Goal: Entertainment & Leisure: Consume media (video, audio)

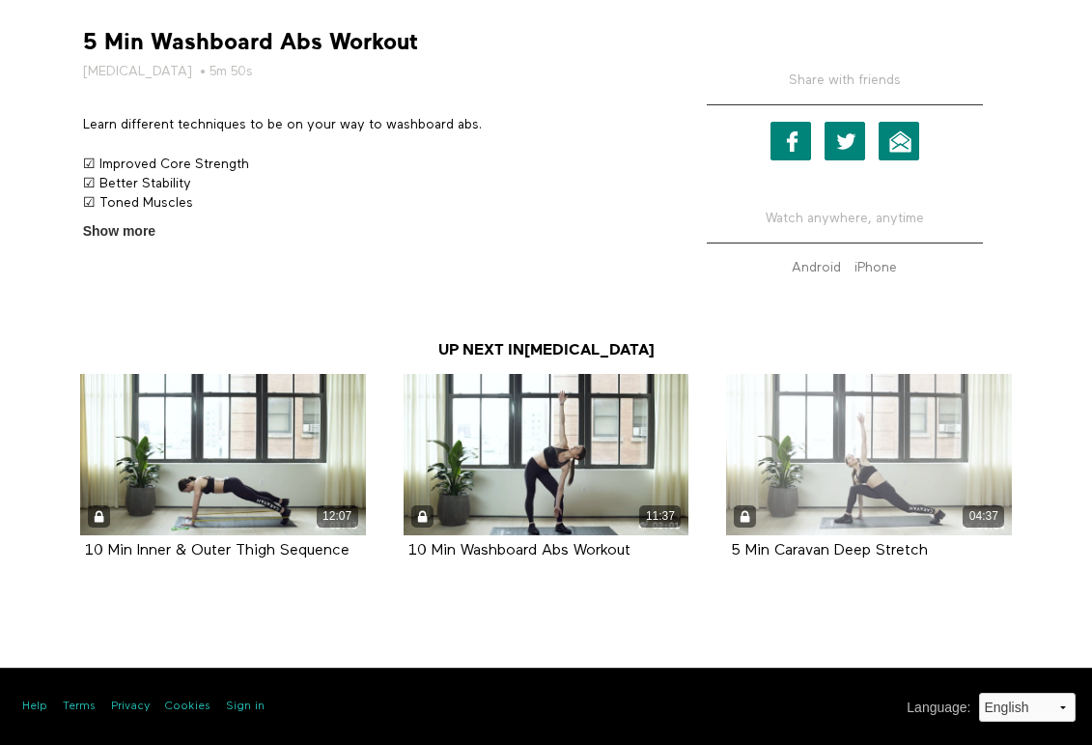
scroll to position [679, 0]
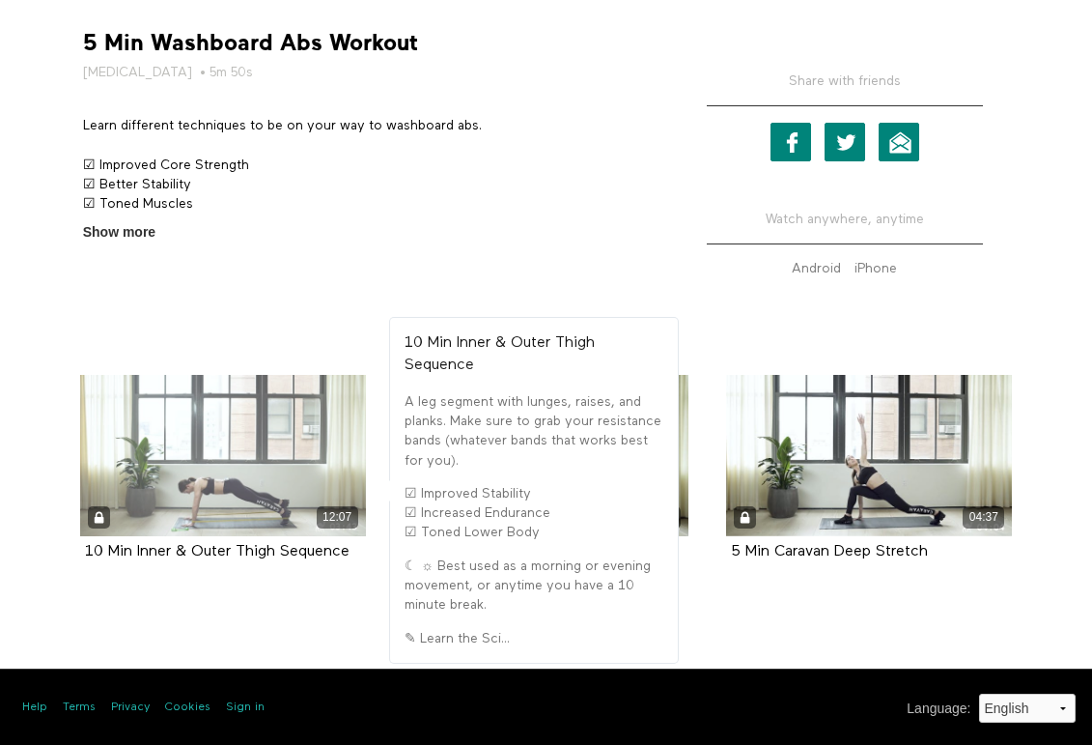
click at [285, 514] on div "12:07" at bounding box center [223, 517] width 286 height 22
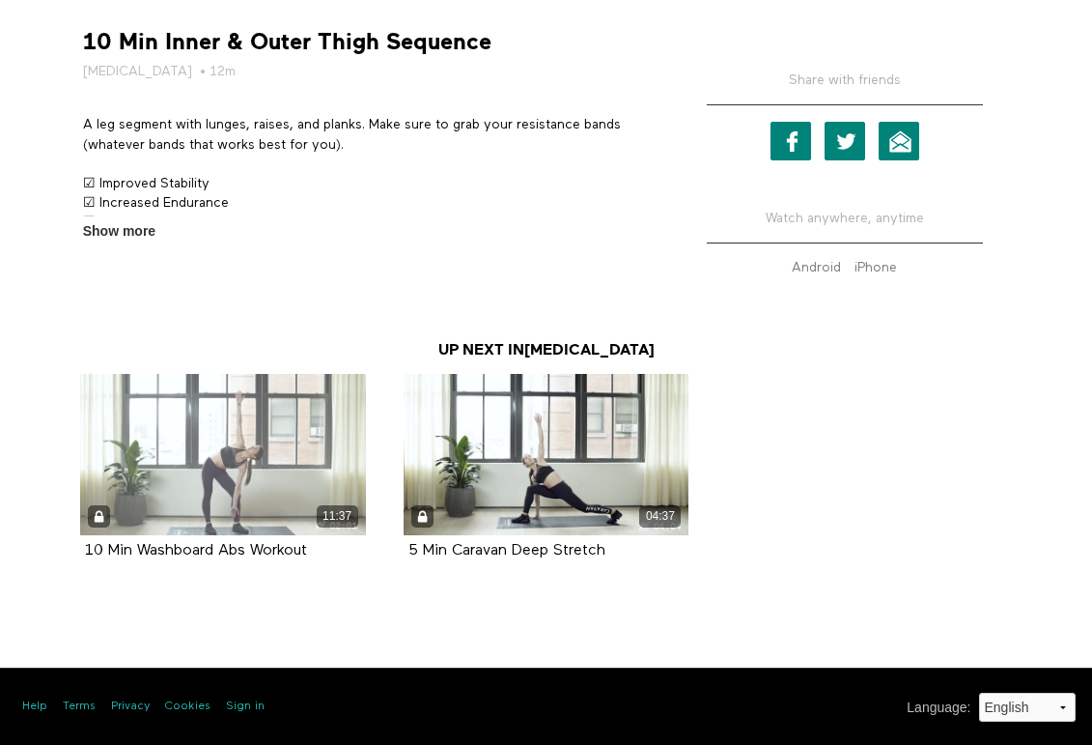
scroll to position [679, 0]
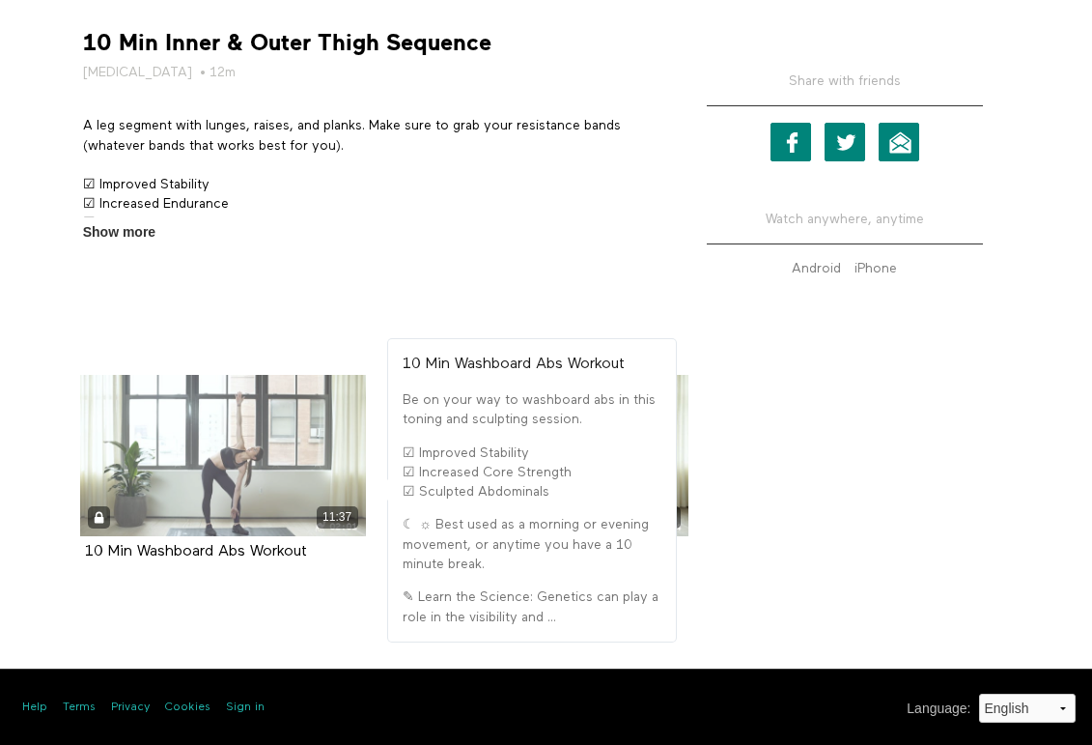
click at [333, 513] on div "11:37" at bounding box center [338, 517] width 42 height 22
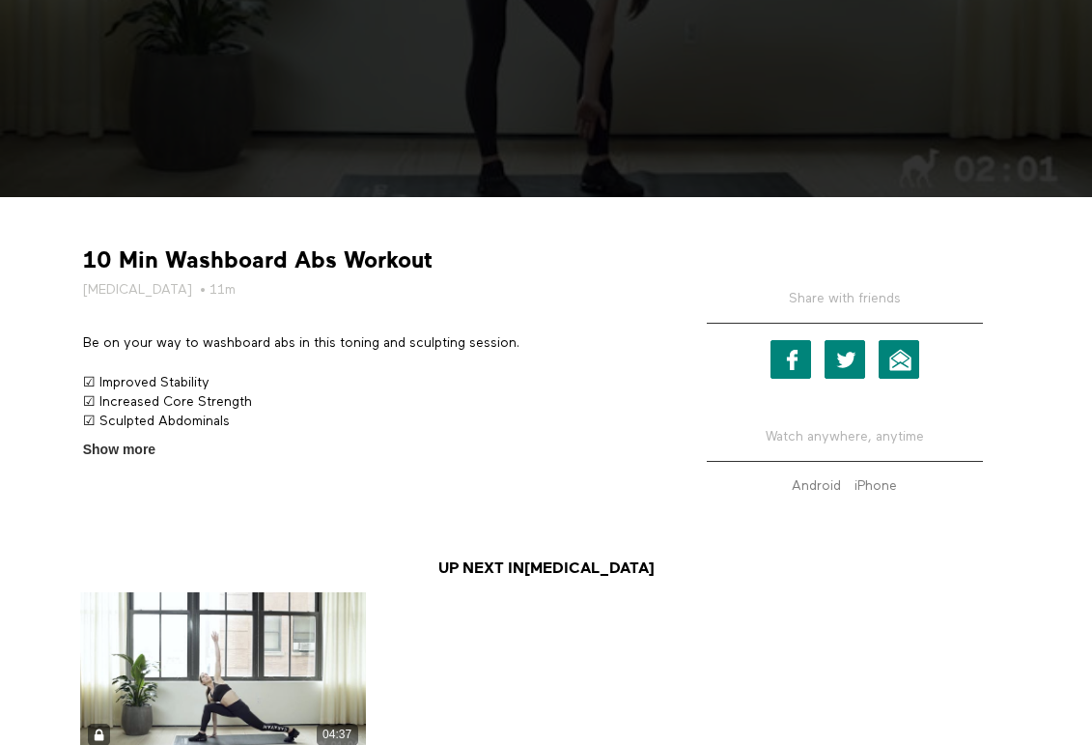
scroll to position [432, 0]
